Goal: Entertainment & Leisure: Consume media (video, audio)

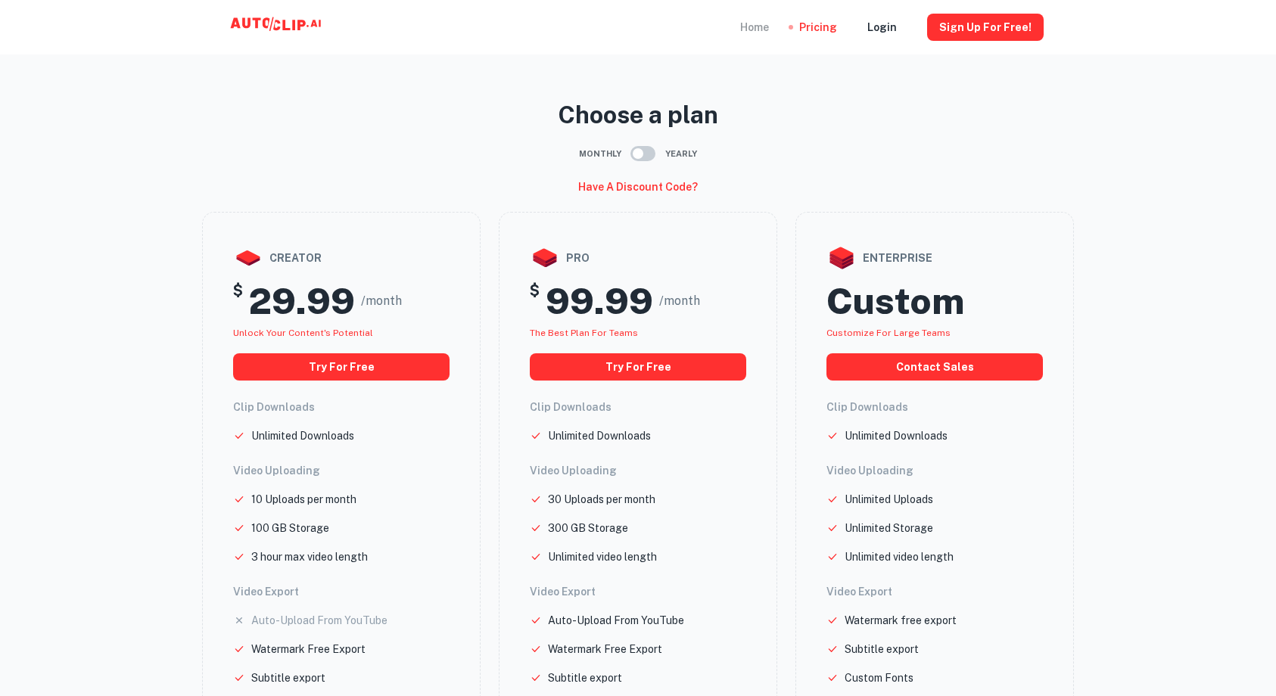
click at [769, 28] on div "Home" at bounding box center [754, 27] width 29 height 54
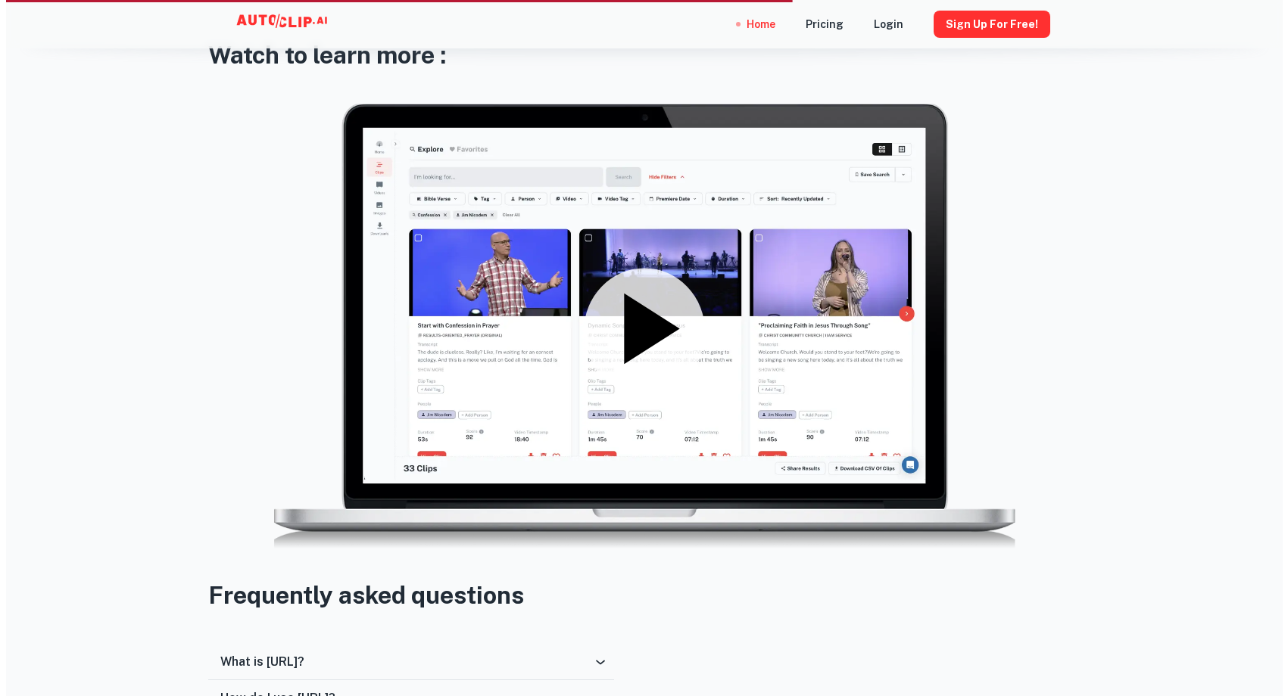
scroll to position [2112, 0]
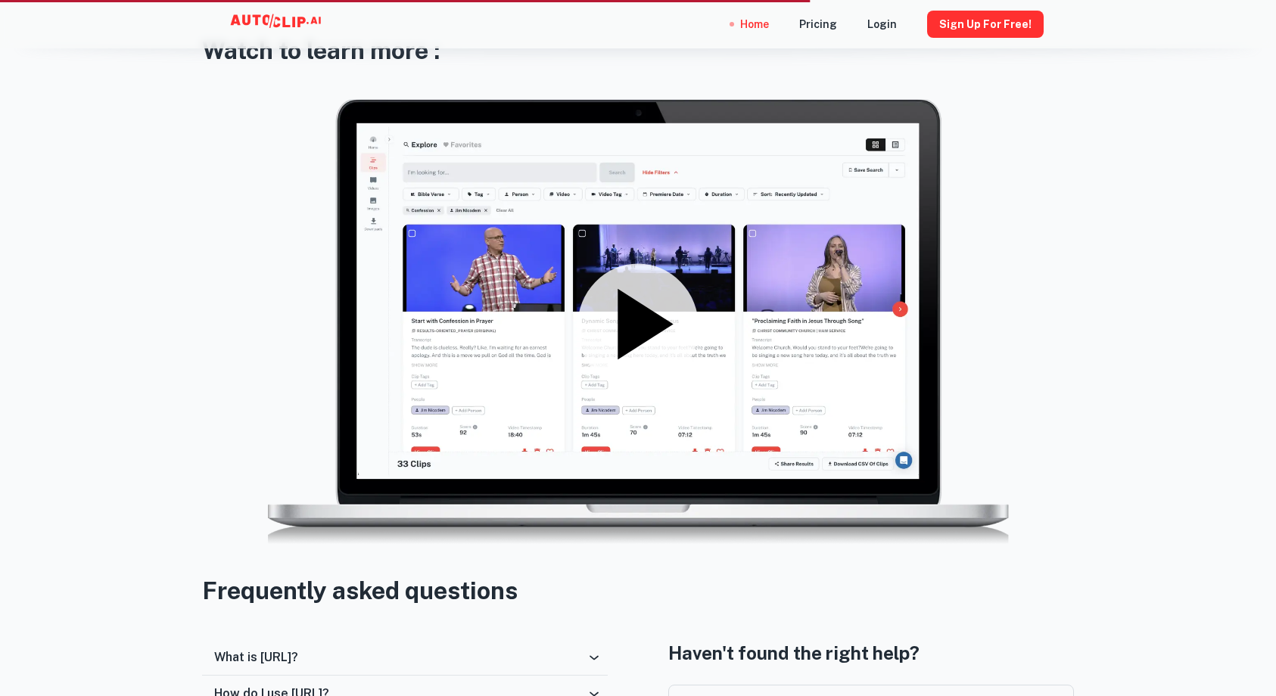
click at [650, 328] on icon at bounding box center [645, 324] width 55 height 70
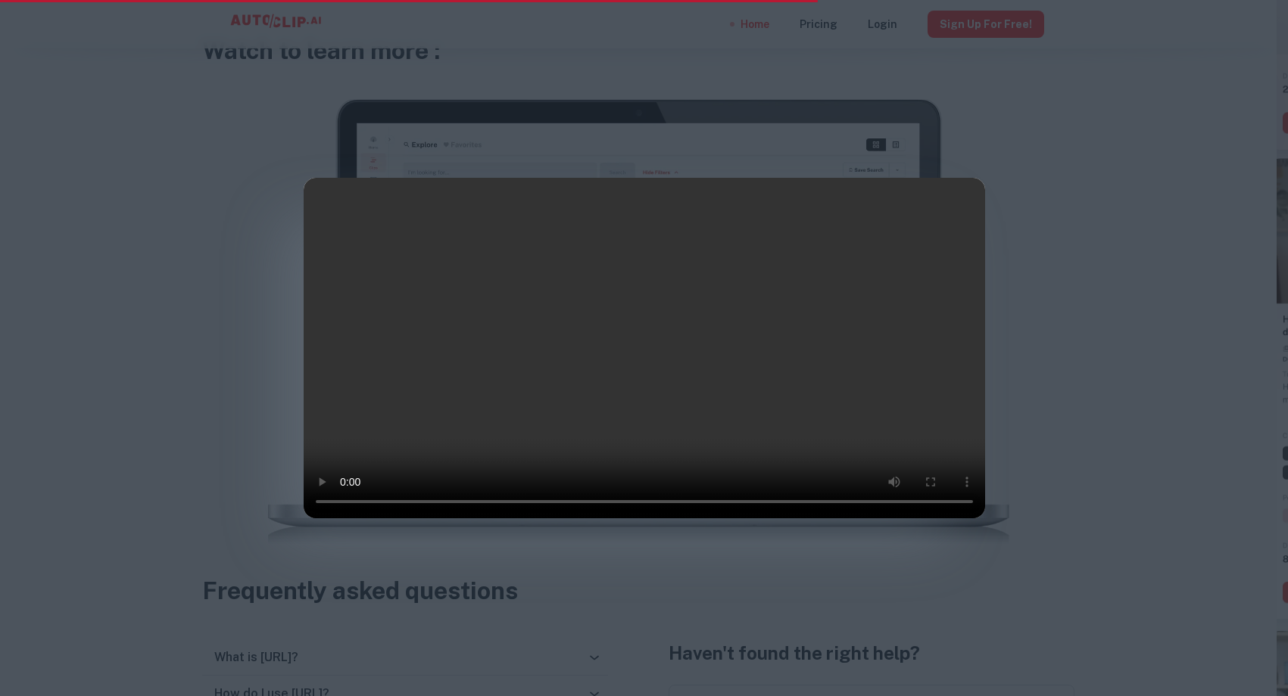
click at [346, 519] on video at bounding box center [644, 348] width 681 height 341
click at [345, 519] on video at bounding box center [644, 348] width 681 height 341
click at [499, 519] on video at bounding box center [644, 348] width 681 height 341
click at [466, 519] on video at bounding box center [644, 348] width 681 height 341
click at [422, 519] on video at bounding box center [644, 348] width 681 height 341
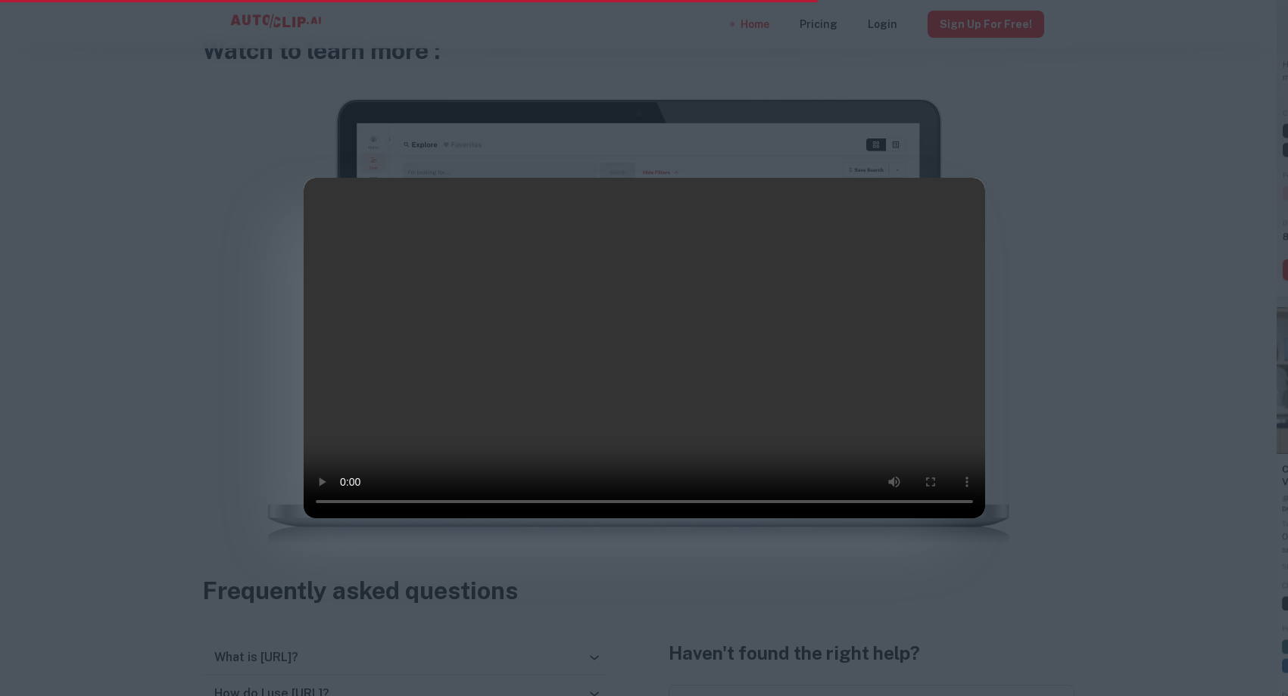
click at [344, 519] on video at bounding box center [644, 348] width 681 height 341
click at [327, 178] on video at bounding box center [644, 348] width 681 height 341
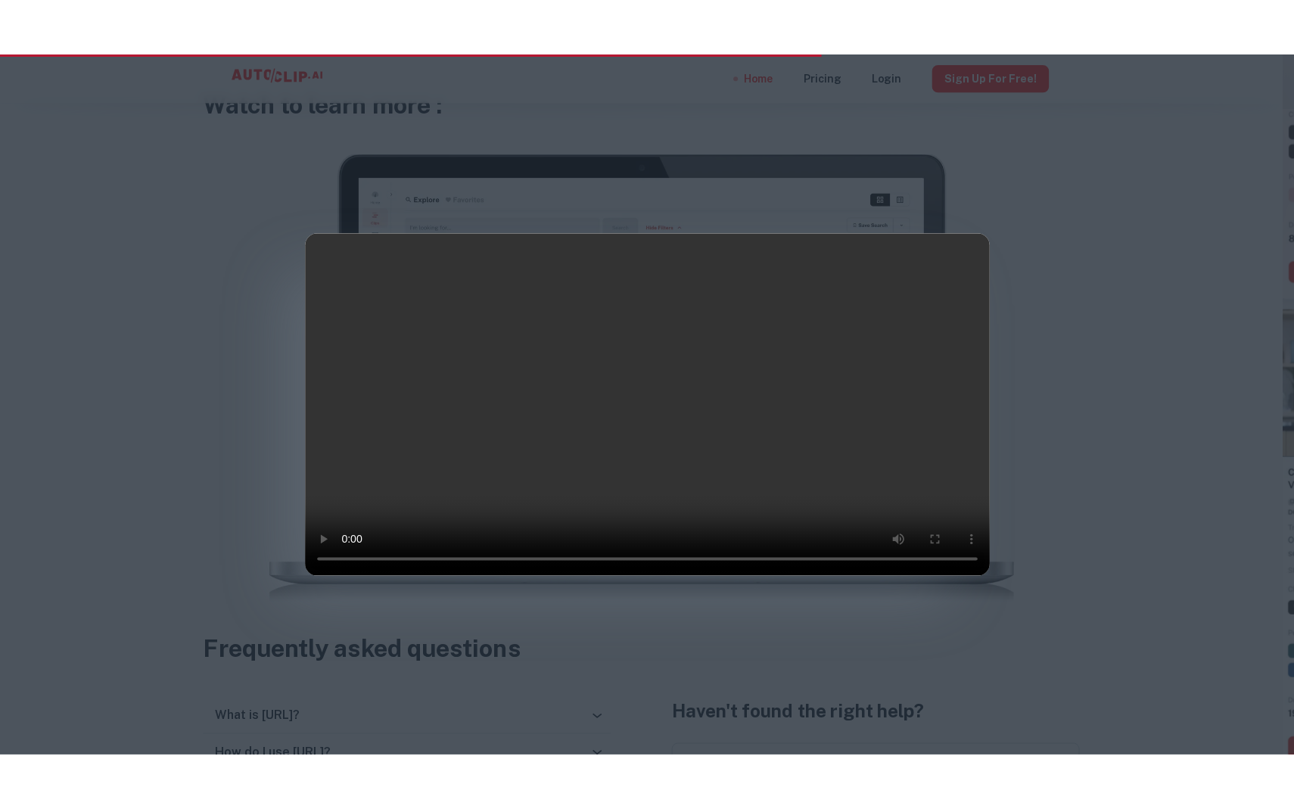
scroll to position [0, 0]
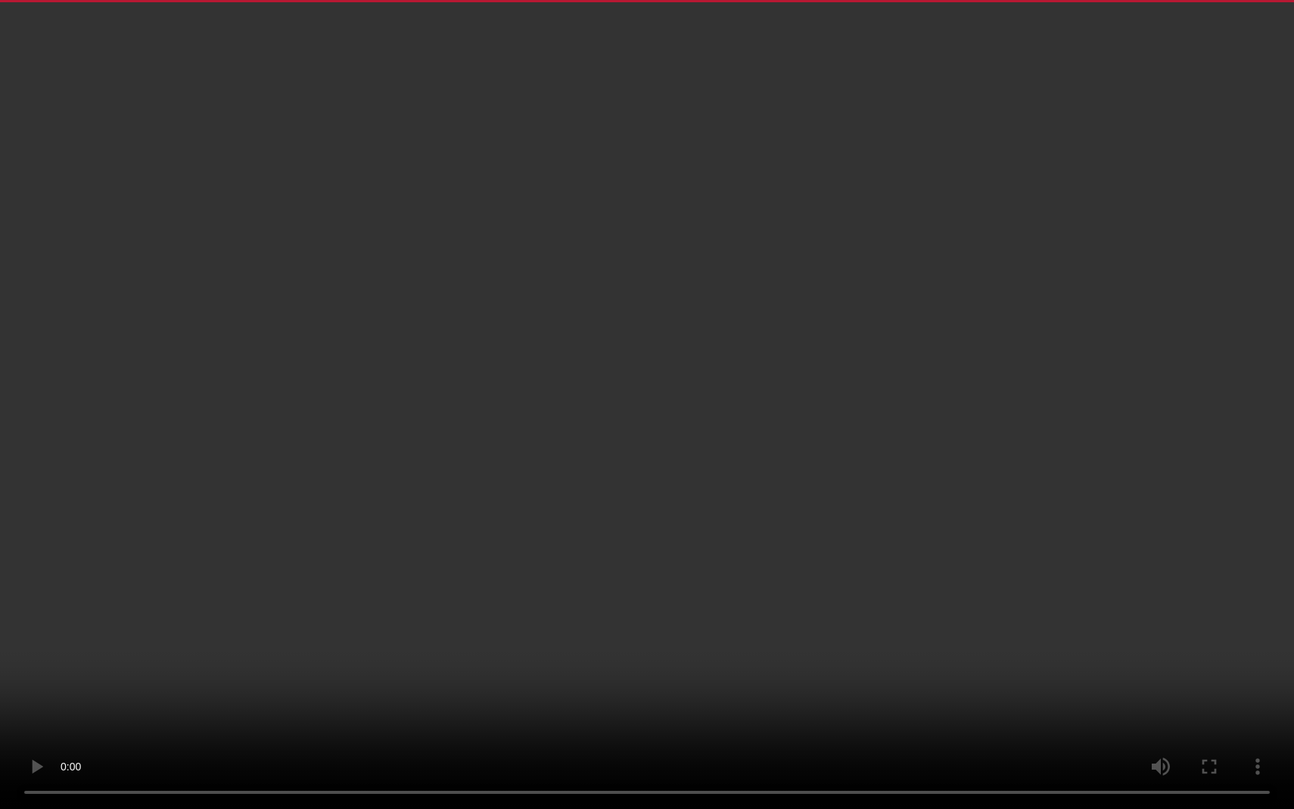
click at [777, 696] on video at bounding box center [647, 404] width 1294 height 809
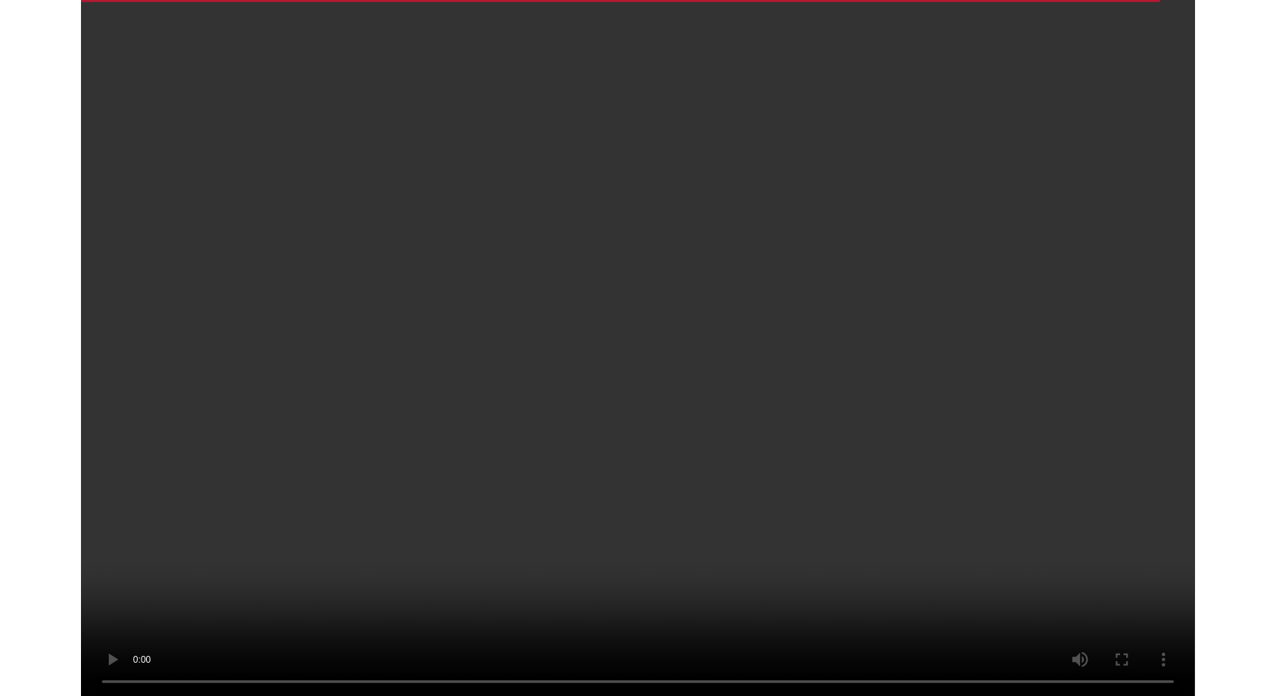
scroll to position [2112, 0]
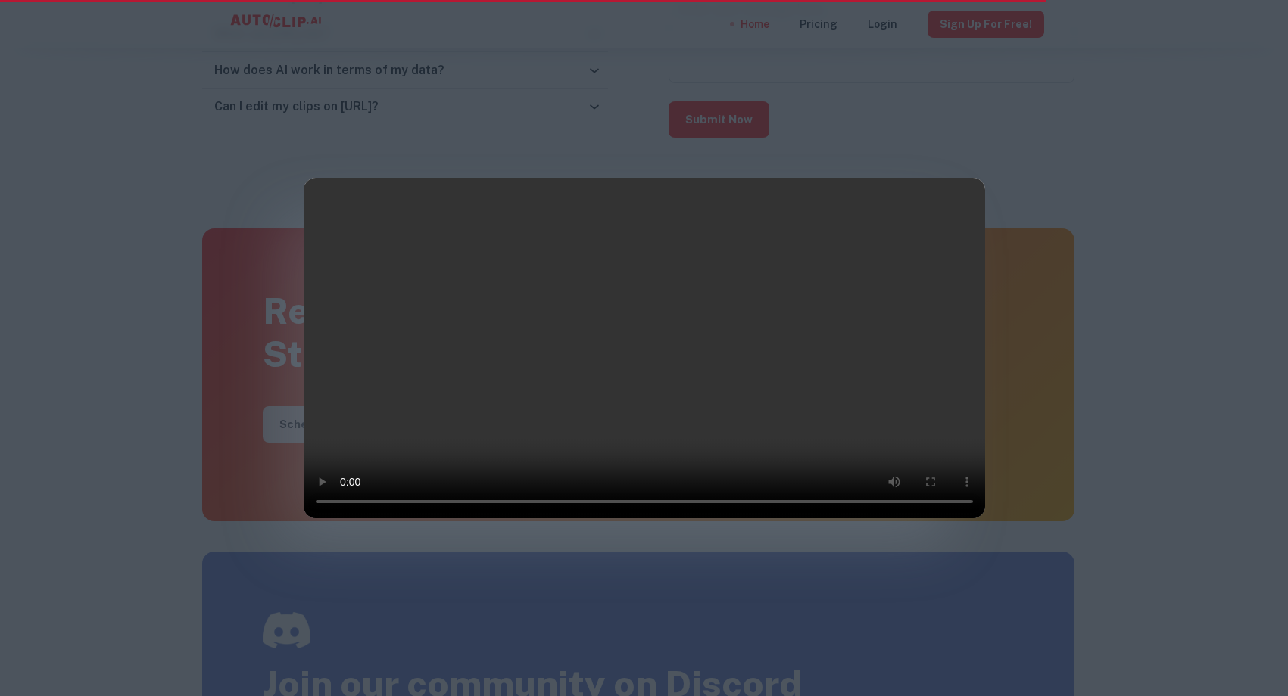
click at [416, 79] on div at bounding box center [644, 348] width 1288 height 696
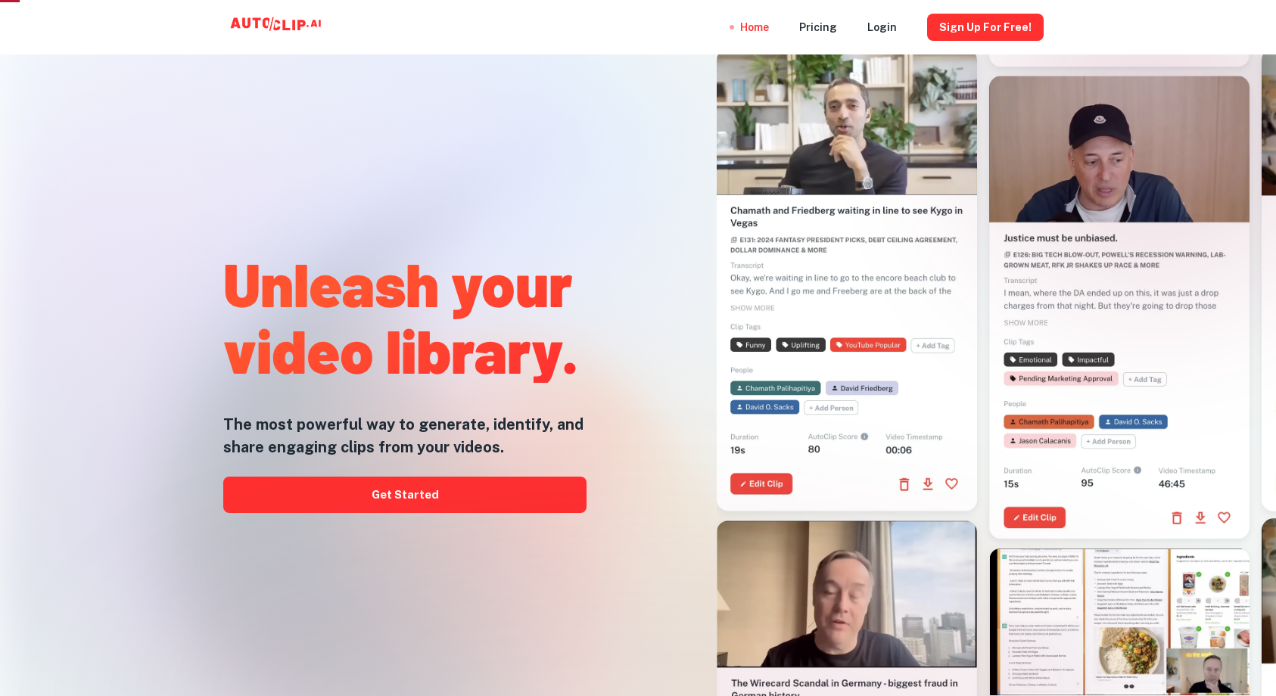
scroll to position [0, 0]
